Goal: Information Seeking & Learning: Learn about a topic

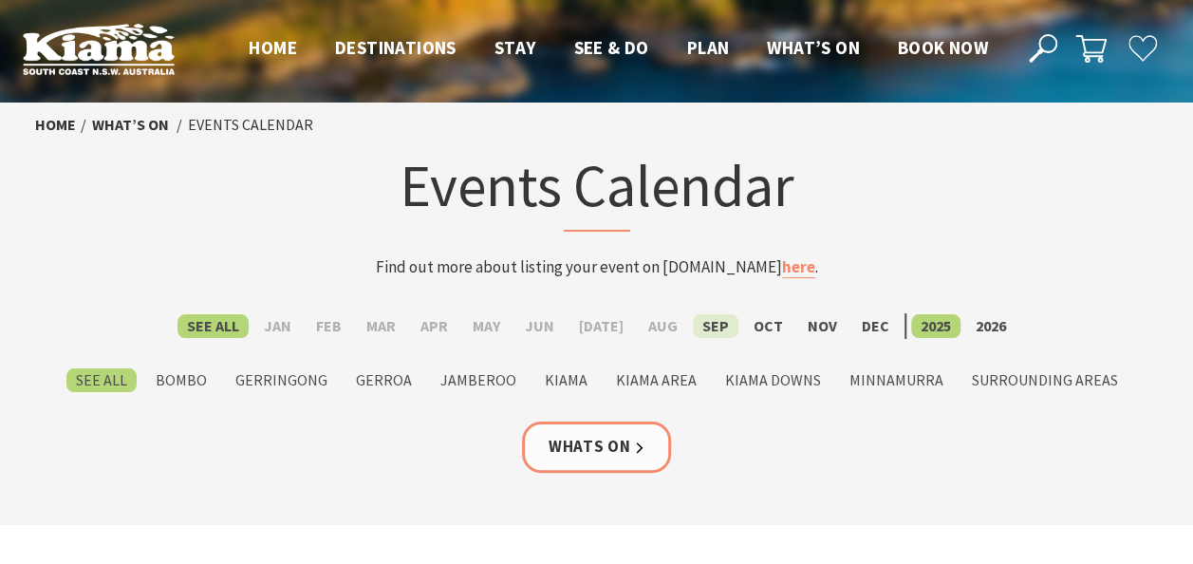
click at [703, 321] on label "Sep" at bounding box center [716, 326] width 46 height 24
click at [0, 0] on input "Sep" at bounding box center [0, 0] width 0 height 0
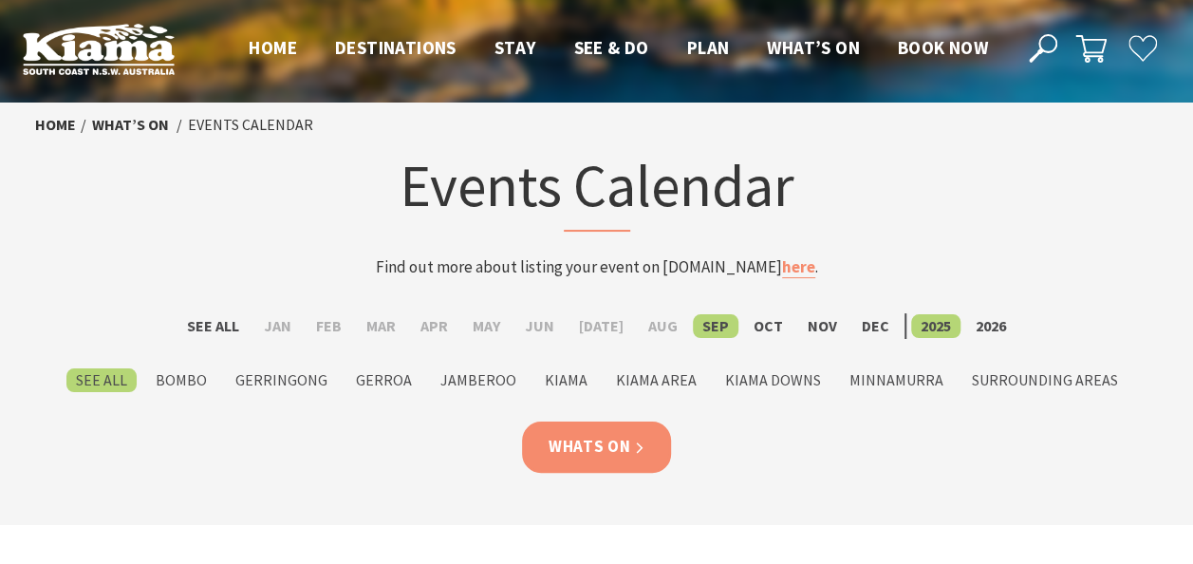
click at [635, 441] on link "Whats On" at bounding box center [597, 447] width 150 height 50
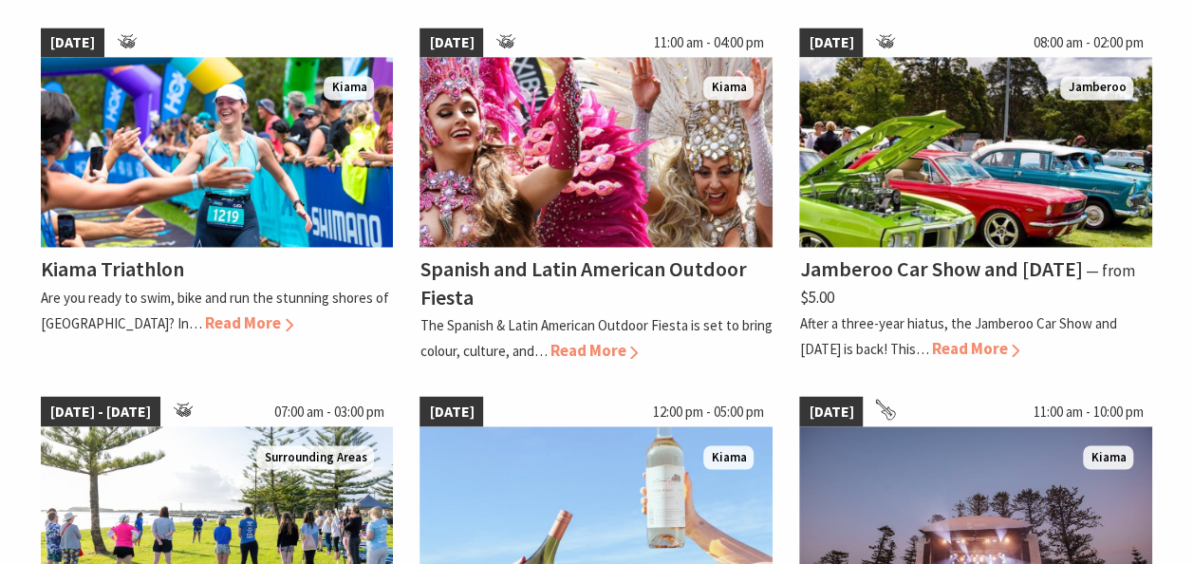
scroll to position [1405, 0]
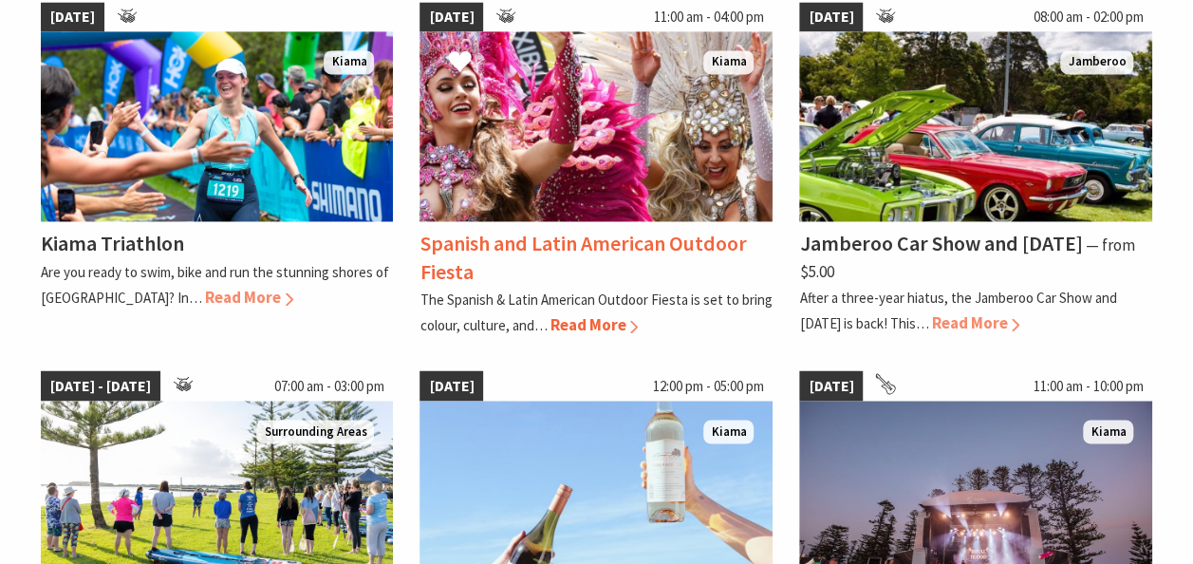
click at [601, 321] on span "Read More" at bounding box center [594, 324] width 88 height 21
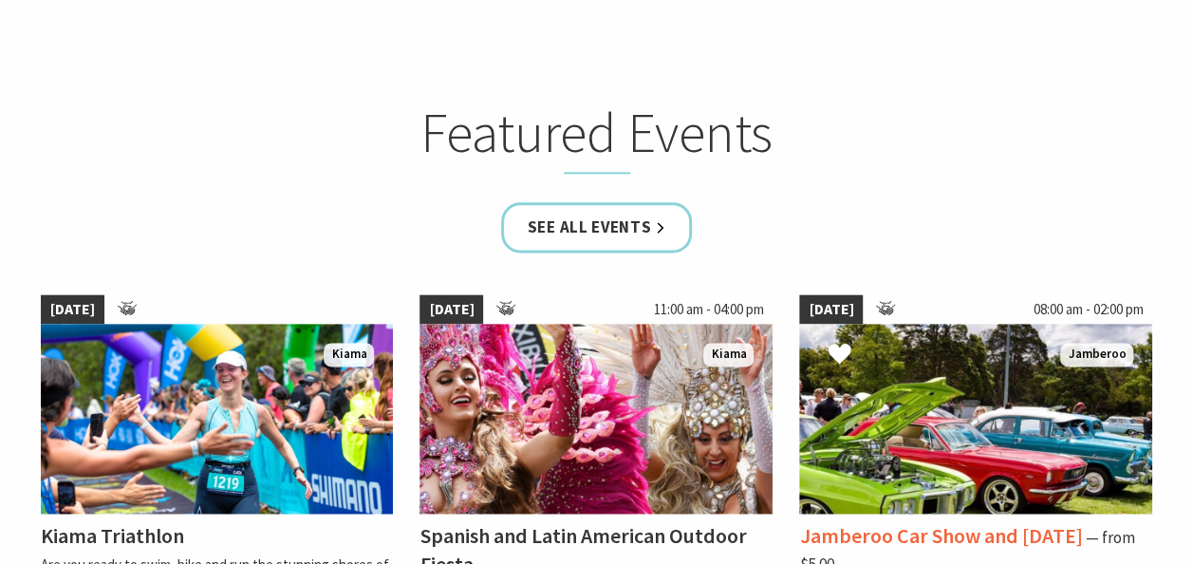
scroll to position [1101, 0]
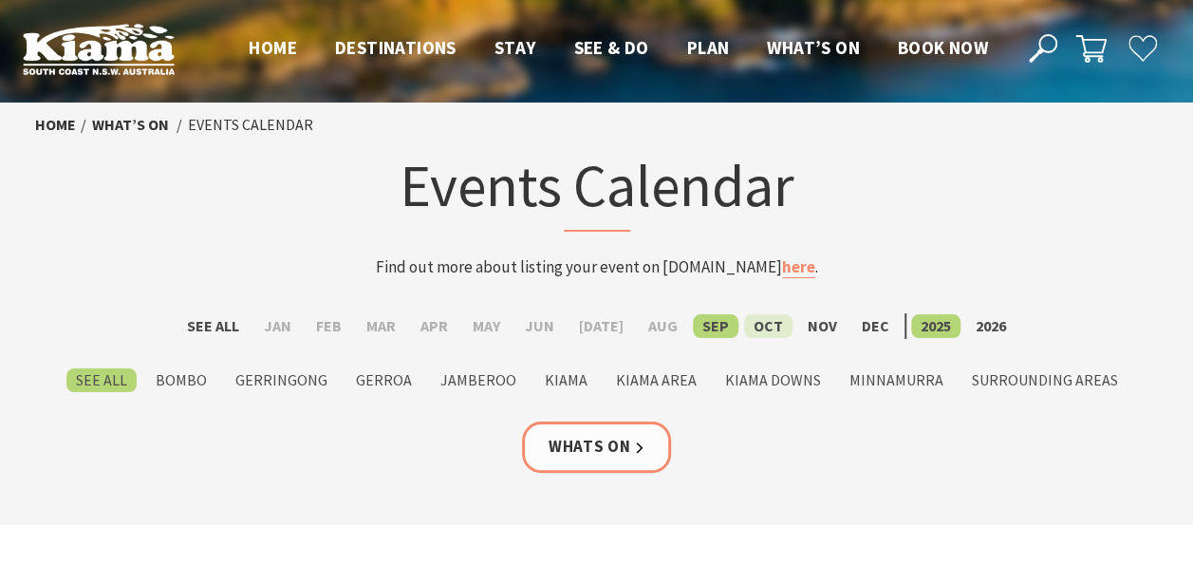
click at [750, 323] on label "Oct" at bounding box center [768, 326] width 48 height 24
click at [0, 0] on input "Oct" at bounding box center [0, 0] width 0 height 0
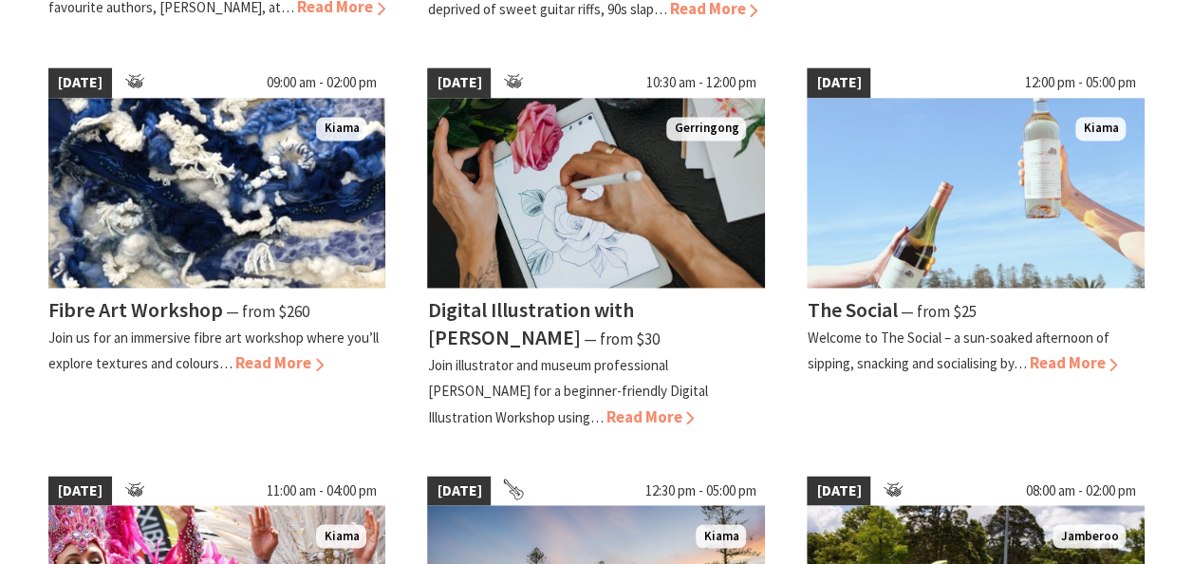
scroll to position [1291, 0]
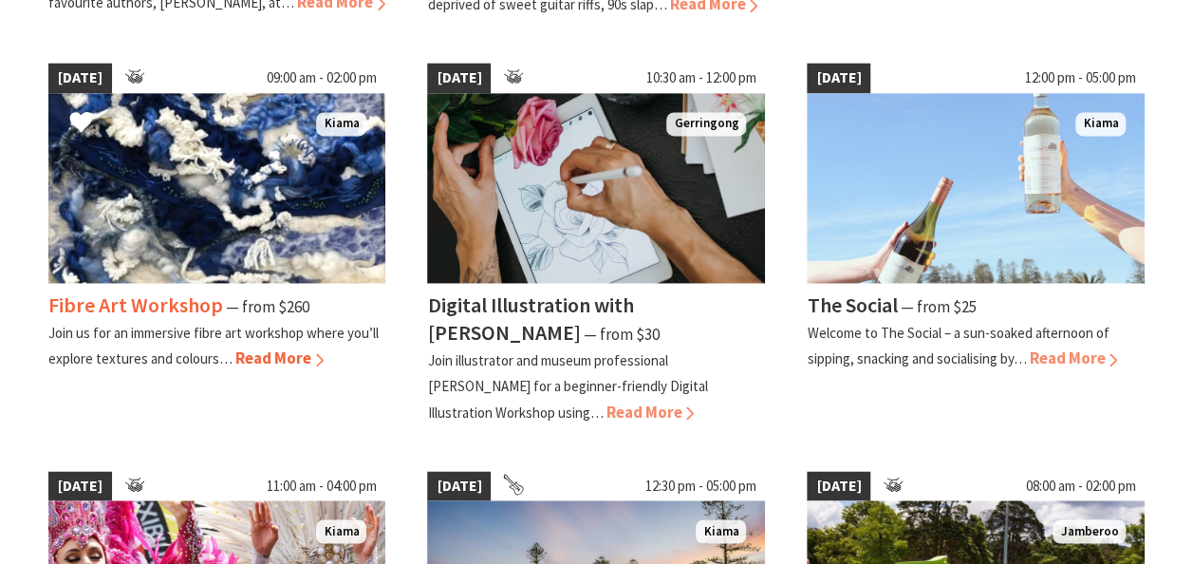
click at [282, 353] on span "Read More" at bounding box center [279, 357] width 88 height 21
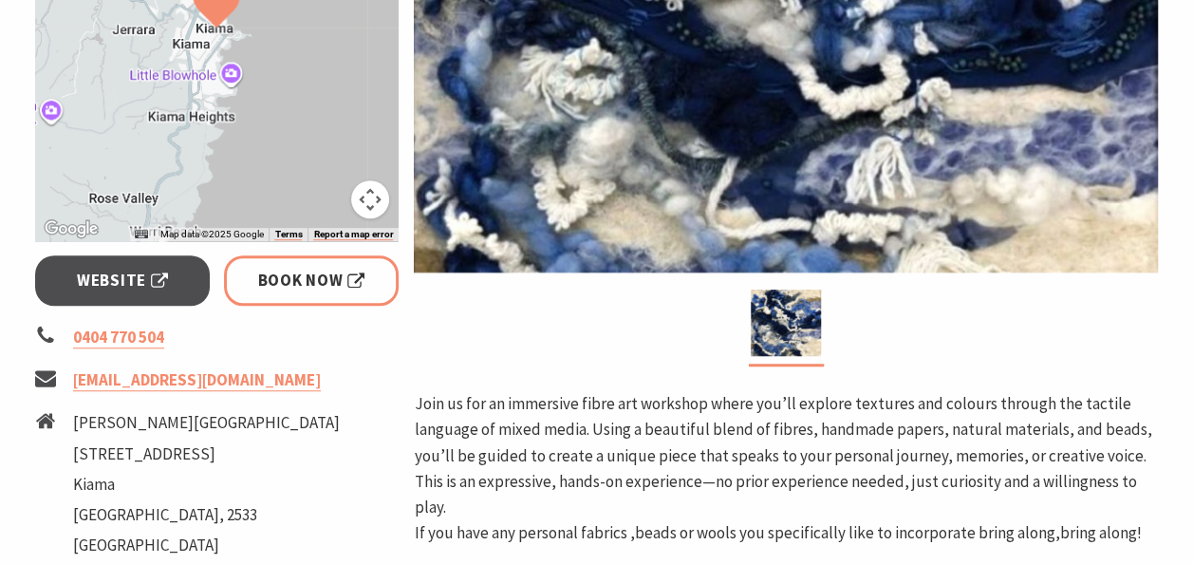
scroll to position [532, 0]
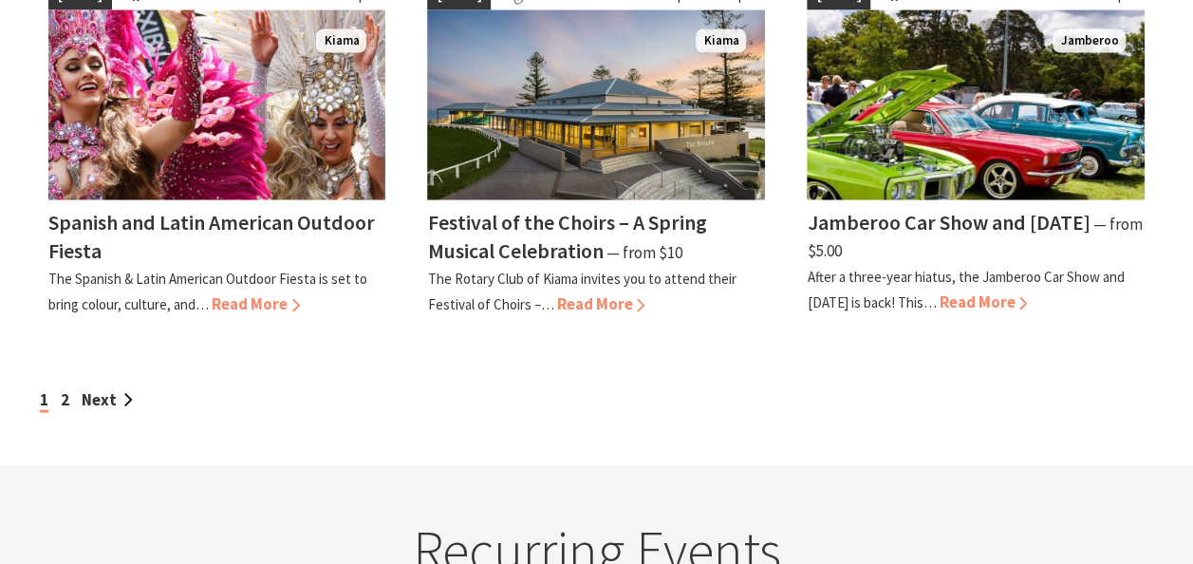
scroll to position [1785, 0]
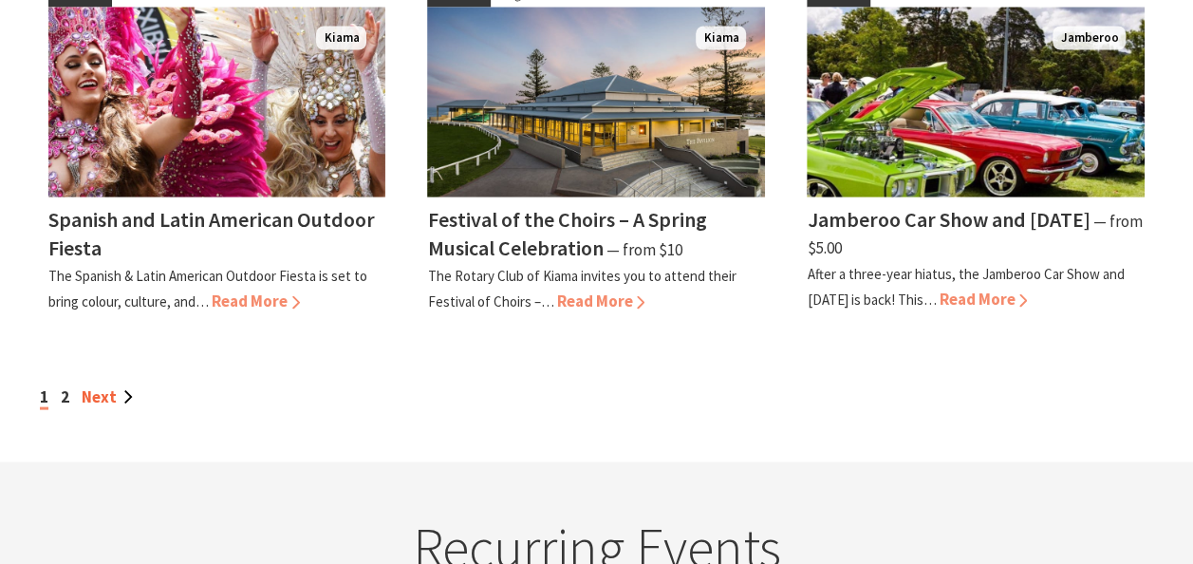
click at [96, 385] on link "Next" at bounding box center [107, 395] width 51 height 21
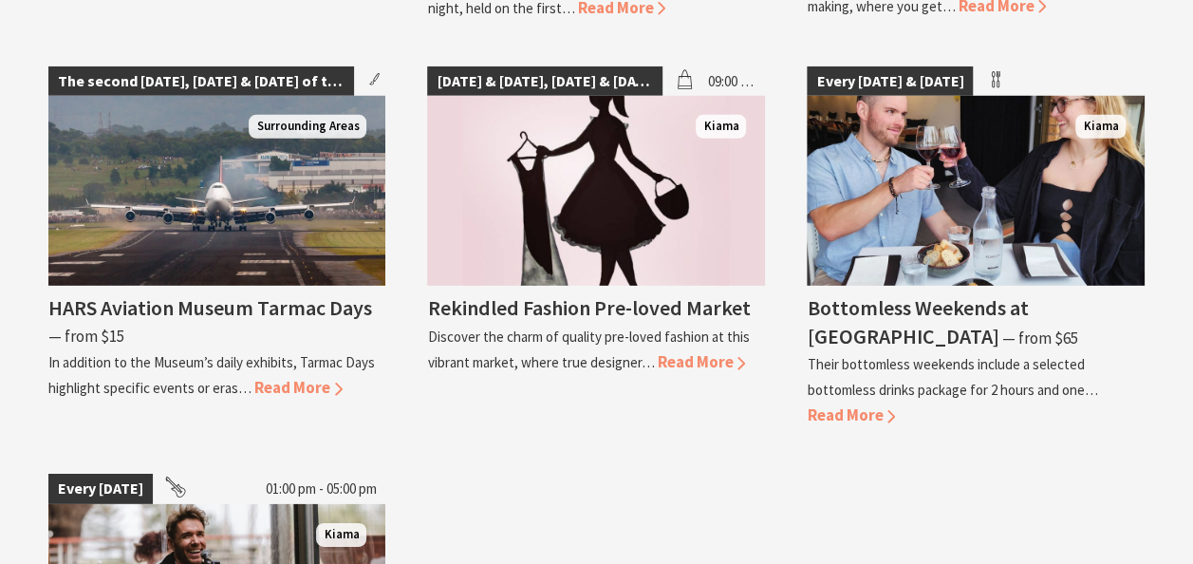
scroll to position [2696, 0]
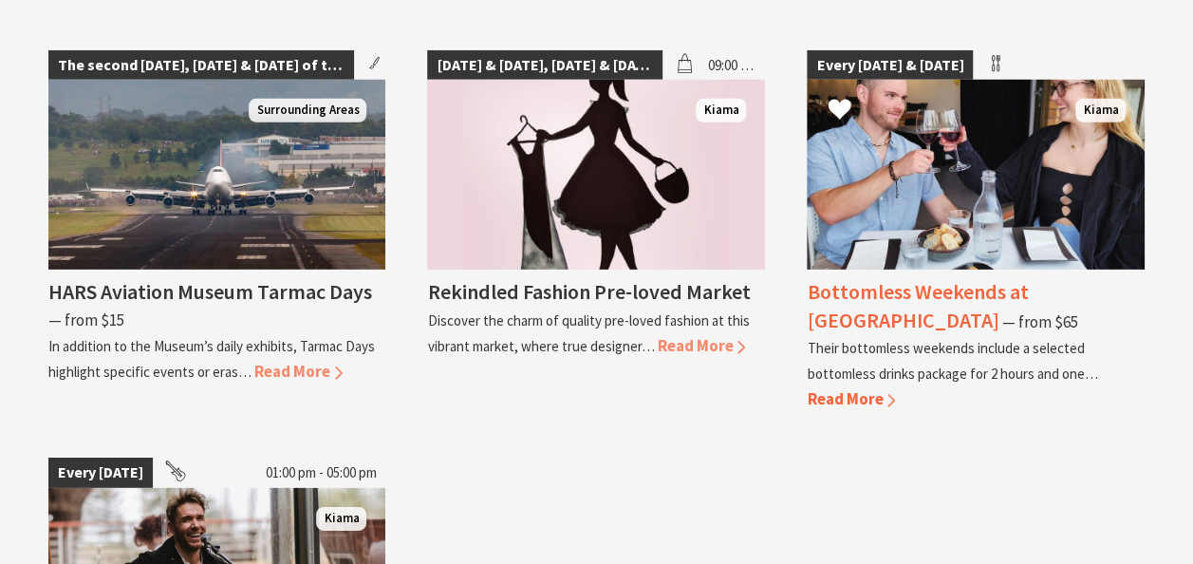
click at [863, 388] on span "Read More" at bounding box center [851, 398] width 88 height 21
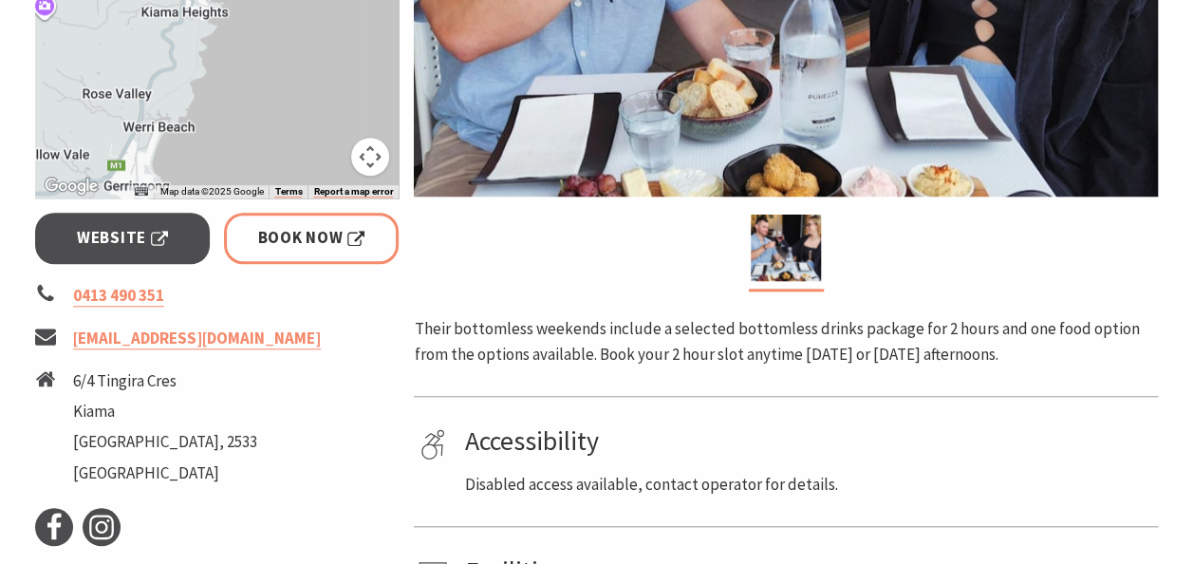
scroll to position [684, 0]
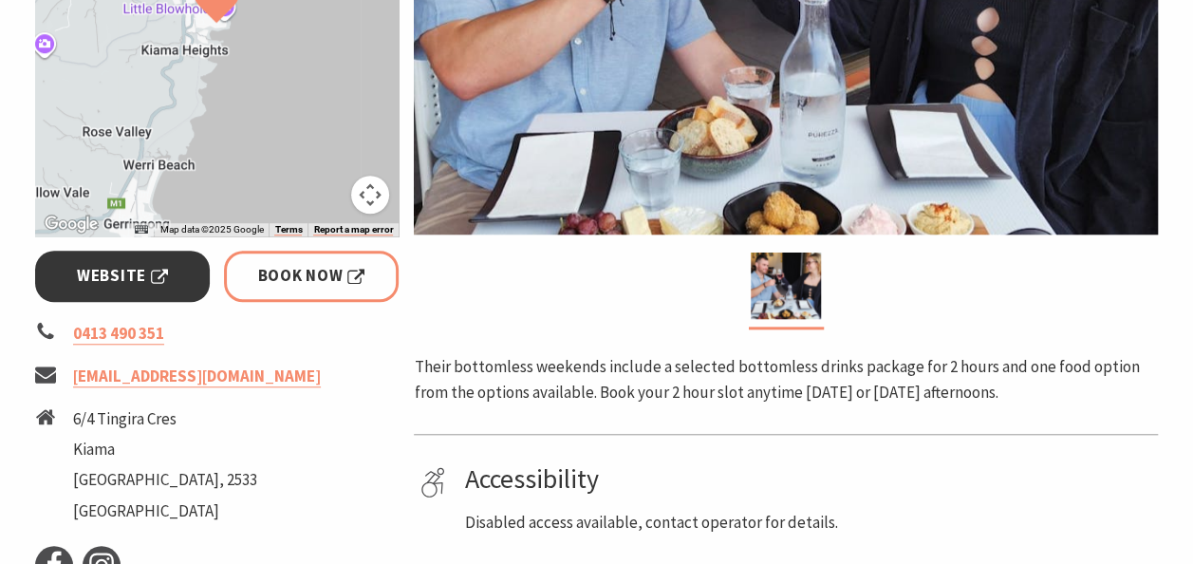
click at [116, 263] on span "Website" at bounding box center [122, 276] width 91 height 26
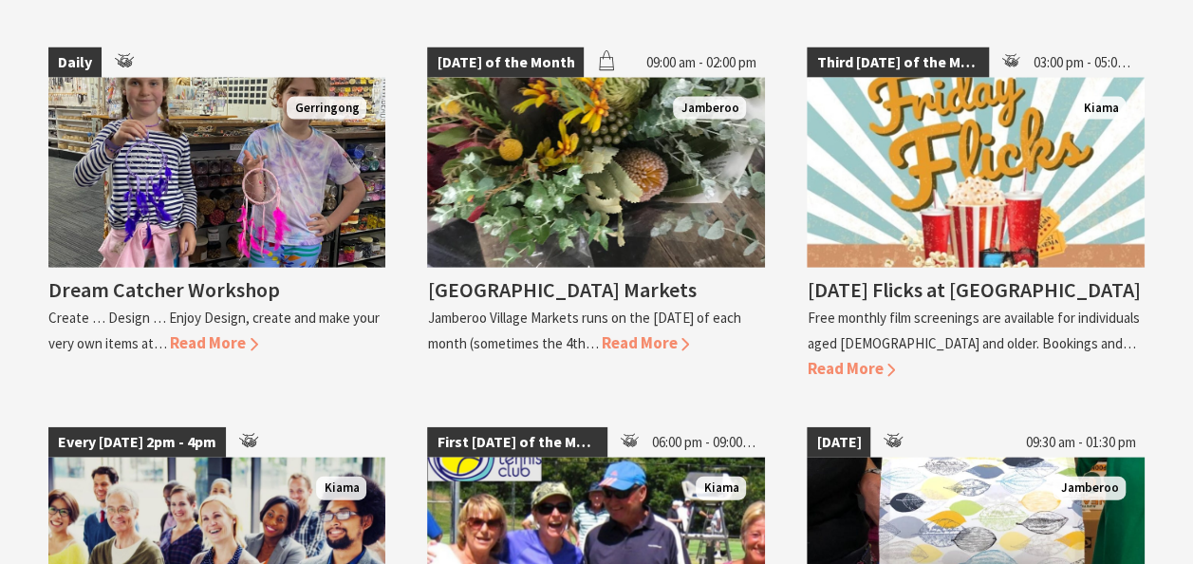
scroll to position [1899, 0]
